Goal: Check status

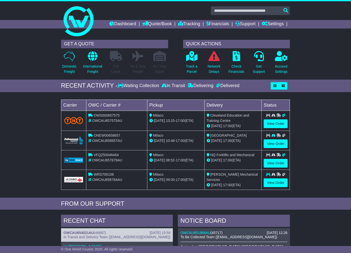
click at [116, 116] on span "OWS000657575" at bounding box center [107, 115] width 26 height 4
drag, startPoint x: 231, startPoint y: 2, endPoint x: 232, endPoint y: 5, distance: 3.3
click at [231, 3] on link at bounding box center [176, 21] width 234 height 40
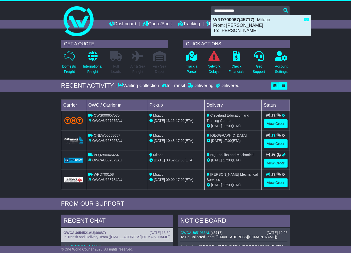
click at [247, 21] on strong "WRD700067(45717)" at bounding box center [233, 19] width 41 height 5
type input "*********"
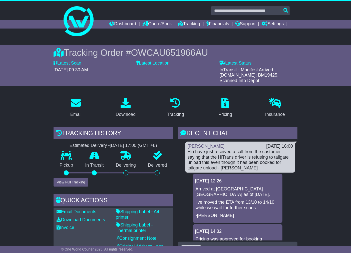
click at [165, 53] on span "OWCAU651966AU" at bounding box center [169, 53] width 77 height 10
copy span "OWCAU651966AU"
